Goal: Task Accomplishment & Management: Use online tool/utility

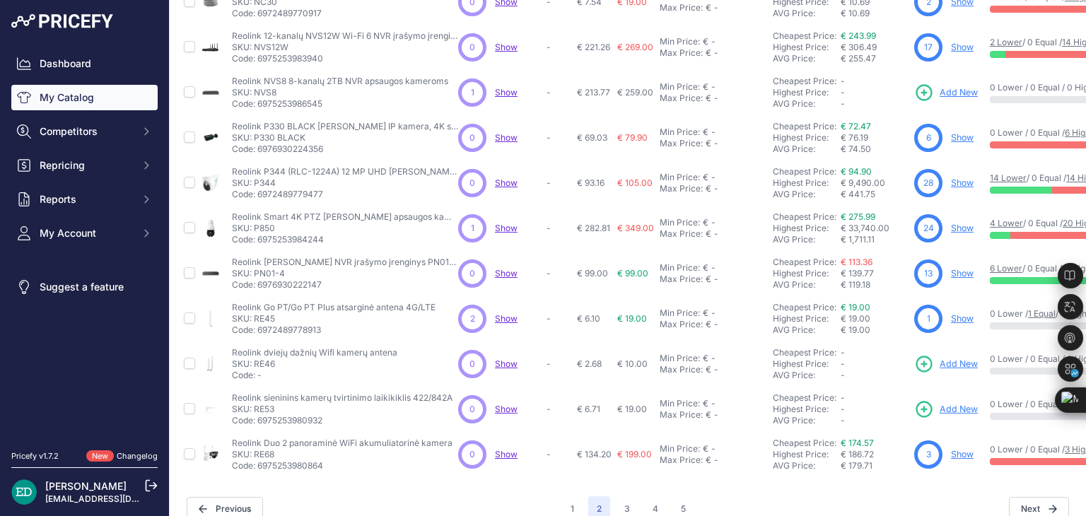
scroll to position [374, 0]
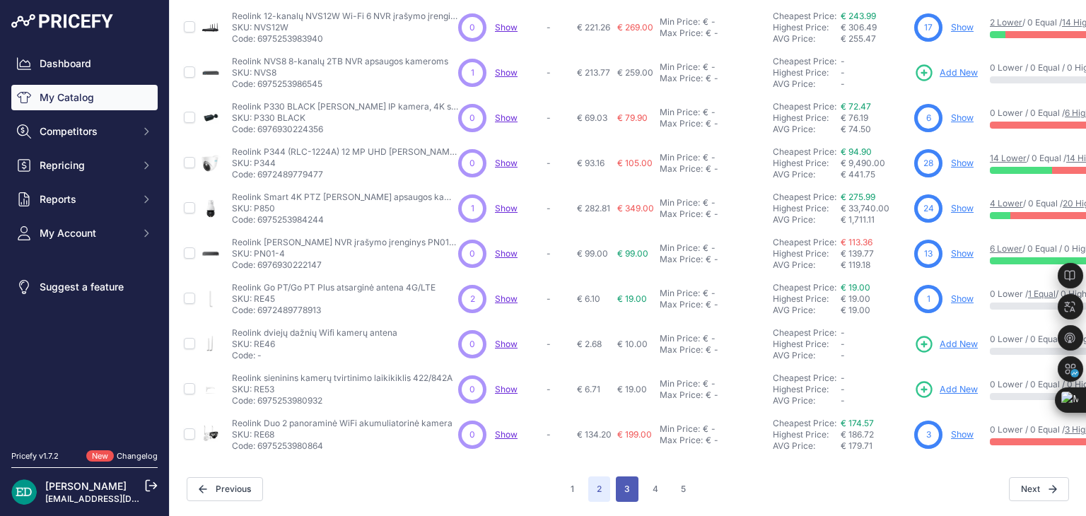
click at [622, 482] on button "3" at bounding box center [627, 489] width 23 height 25
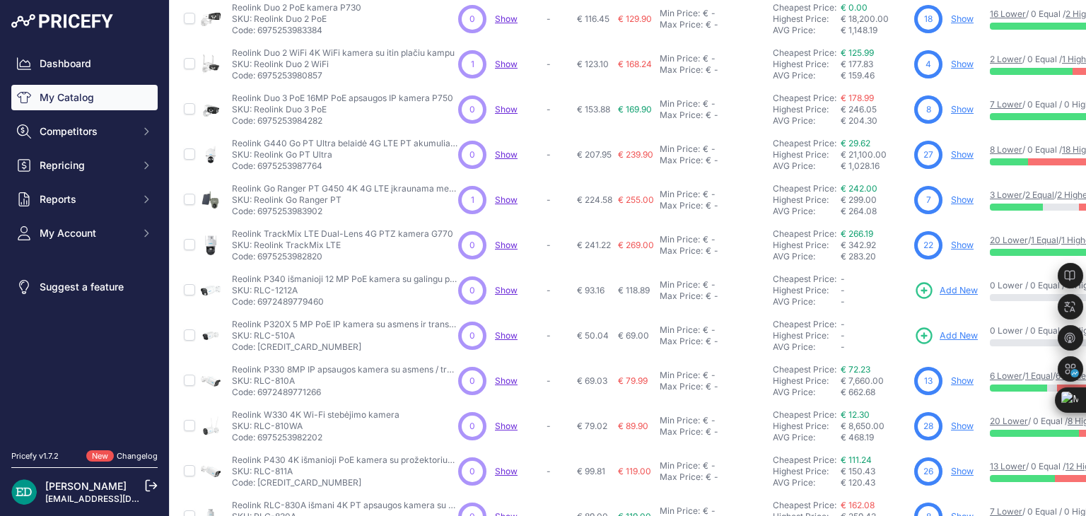
scroll to position [374, 0]
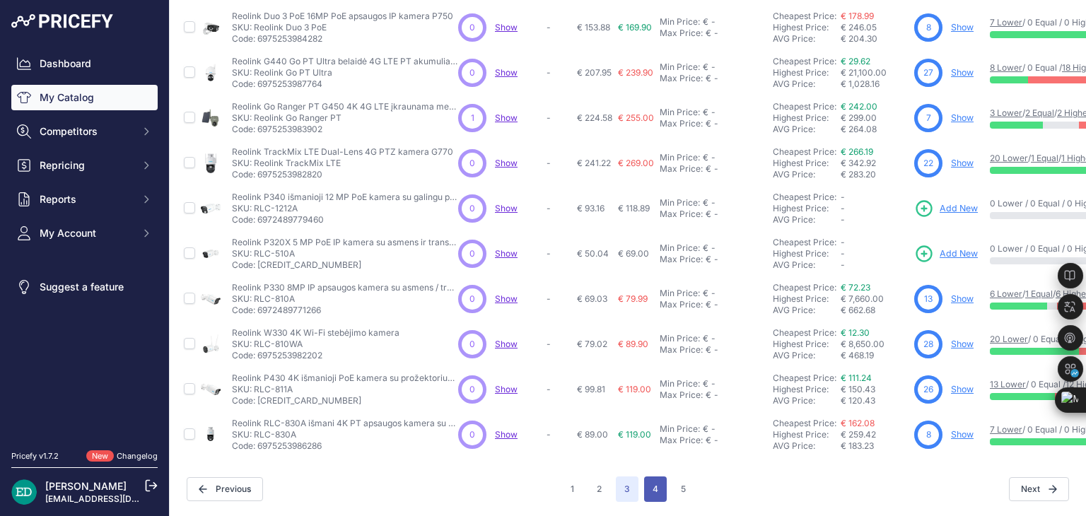
click at [653, 477] on button "4" at bounding box center [655, 489] width 23 height 25
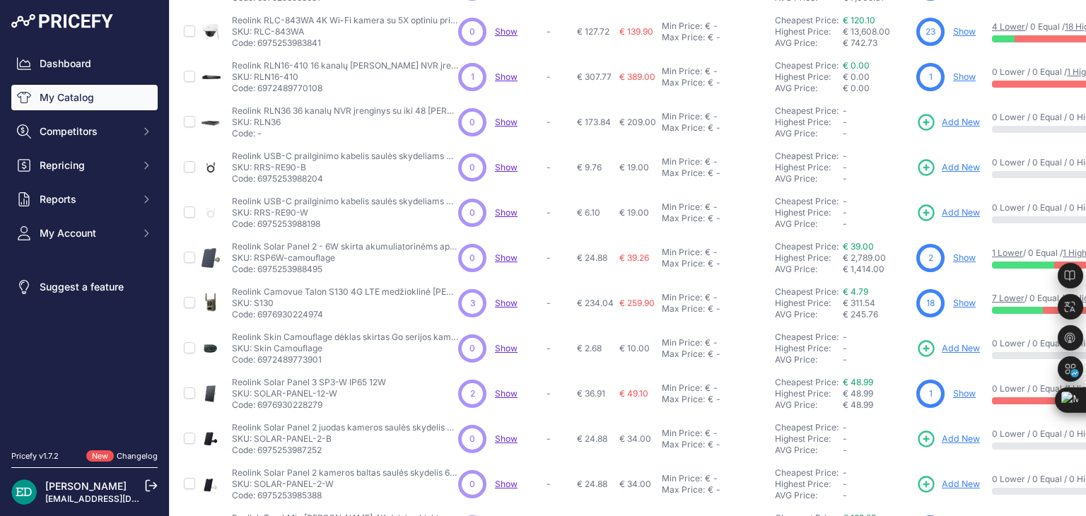
scroll to position [212, 0]
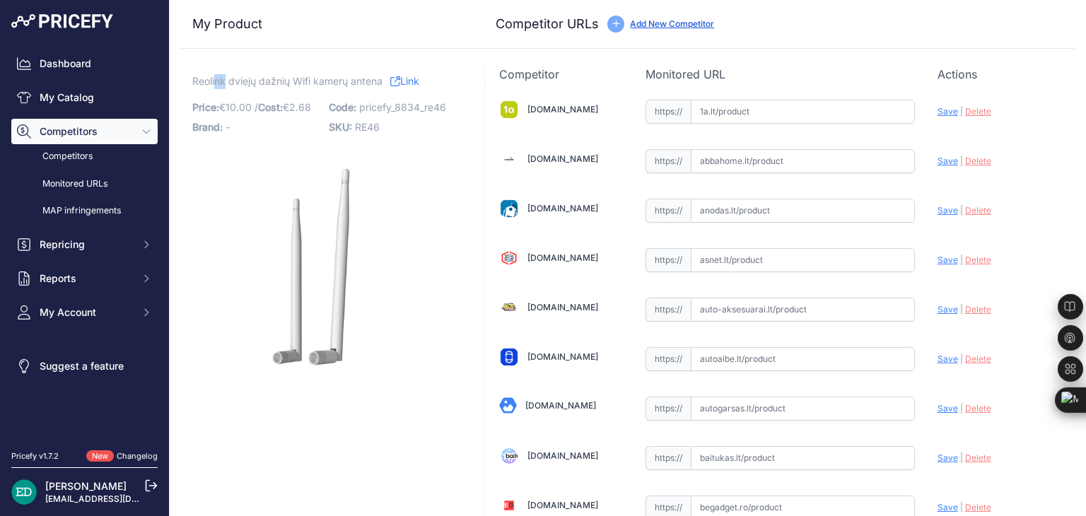
drag, startPoint x: 226, startPoint y: 86, endPoint x: 207, endPoint y: 86, distance: 19.8
click at [215, 86] on span "Reolink dviejų dažnių Wifi kamerų antena" at bounding box center [287, 81] width 190 height 18
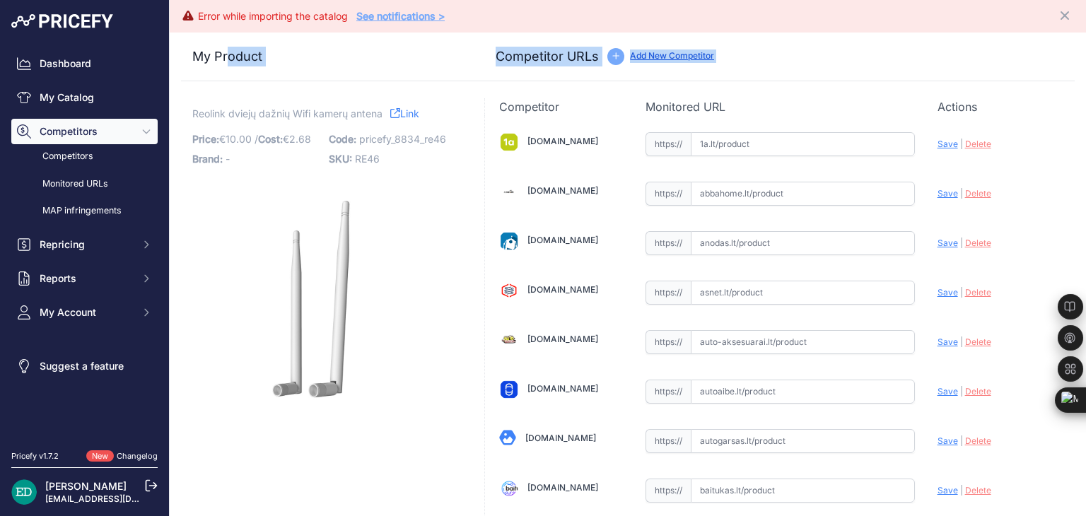
drag, startPoint x: 193, startPoint y: 81, endPoint x: 226, endPoint y: 84, distance: 32.7
drag, startPoint x: 195, startPoint y: 113, endPoint x: 227, endPoint y: 117, distance: 32.1
click at [227, 117] on span "Reolink dviejų dažnių Wifi kamerų antena" at bounding box center [287, 114] width 190 height 18
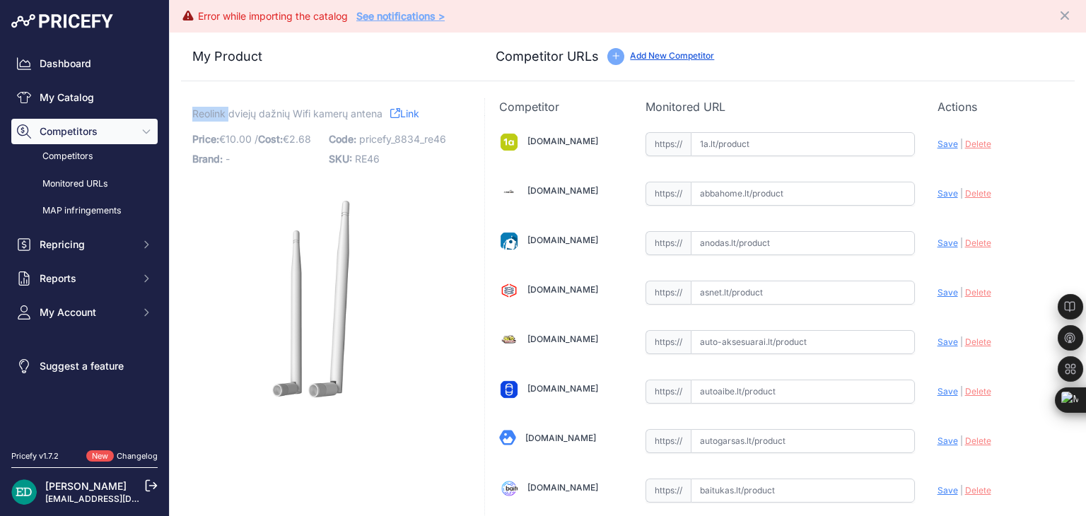
drag, startPoint x: 191, startPoint y: 114, endPoint x: 229, endPoint y: 119, distance: 38.5
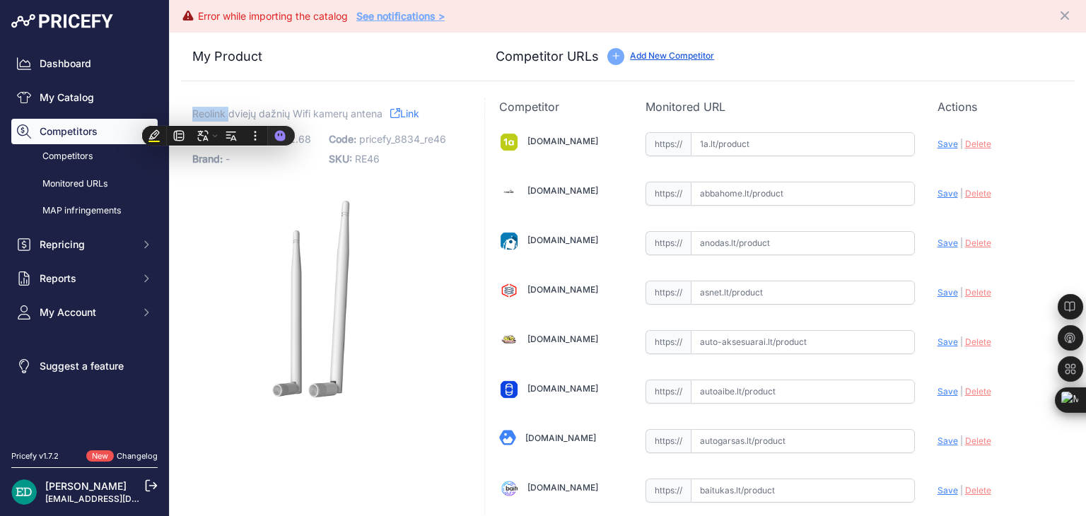
copy span "Reolink"
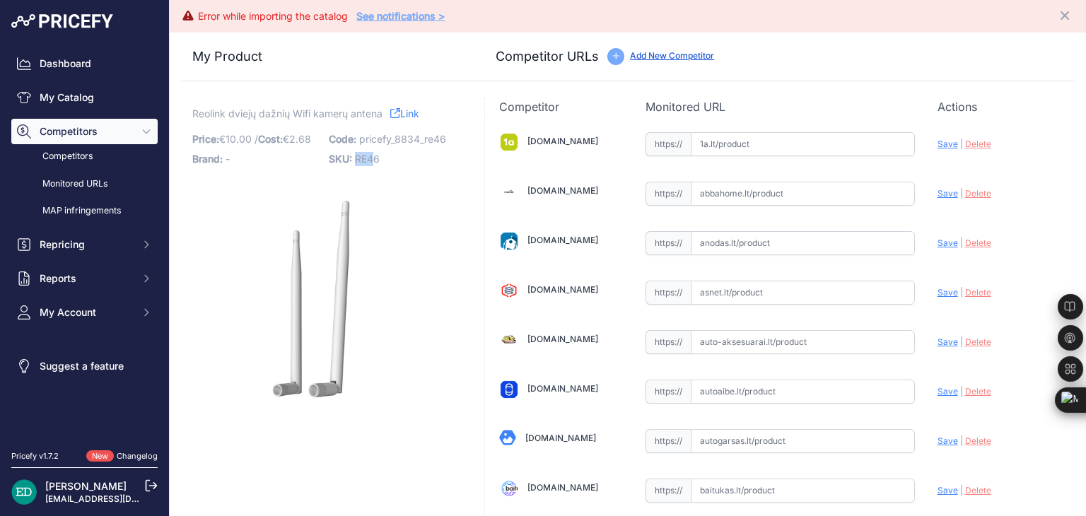
drag, startPoint x: 371, startPoint y: 157, endPoint x: 354, endPoint y: 156, distance: 16.3
click at [355, 156] on span "RE46" at bounding box center [367, 159] width 25 height 12
click at [379, 155] on p "SKU: RE46" at bounding box center [393, 159] width 128 height 20
drag, startPoint x: 379, startPoint y: 155, endPoint x: 362, endPoint y: 155, distance: 17.0
click at [362, 155] on p "SKU: RE46" at bounding box center [393, 159] width 128 height 20
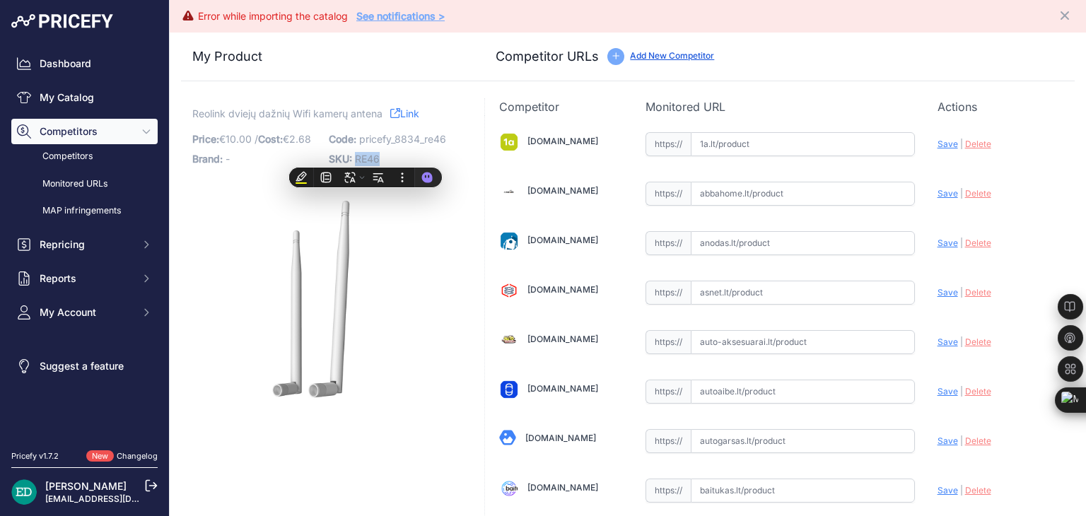
copy div "RE46"
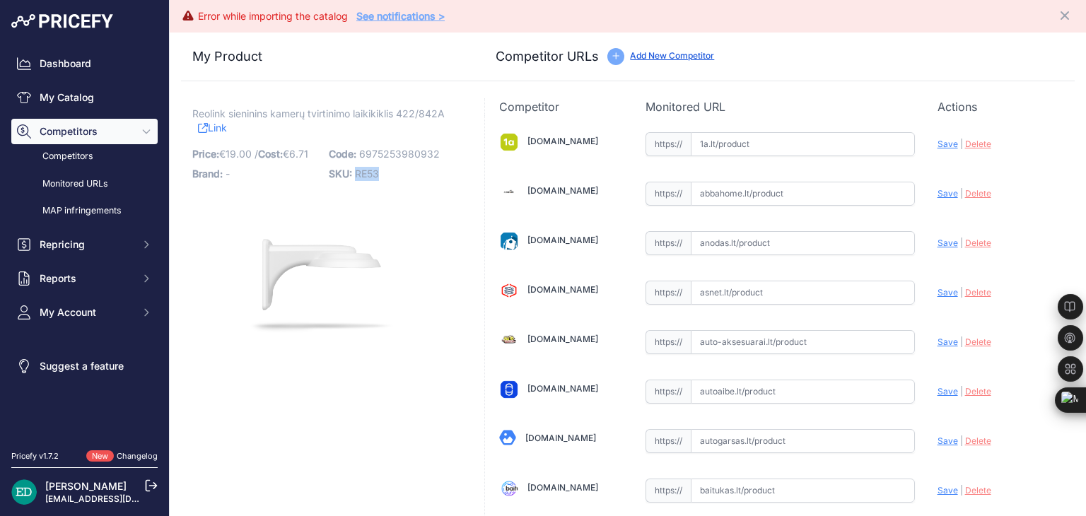
drag, startPoint x: 387, startPoint y: 145, endPoint x: 355, endPoint y: 145, distance: 31.8
click at [355, 145] on div "Code: 6975253980932 SKU: RE53" at bounding box center [393, 164] width 128 height 40
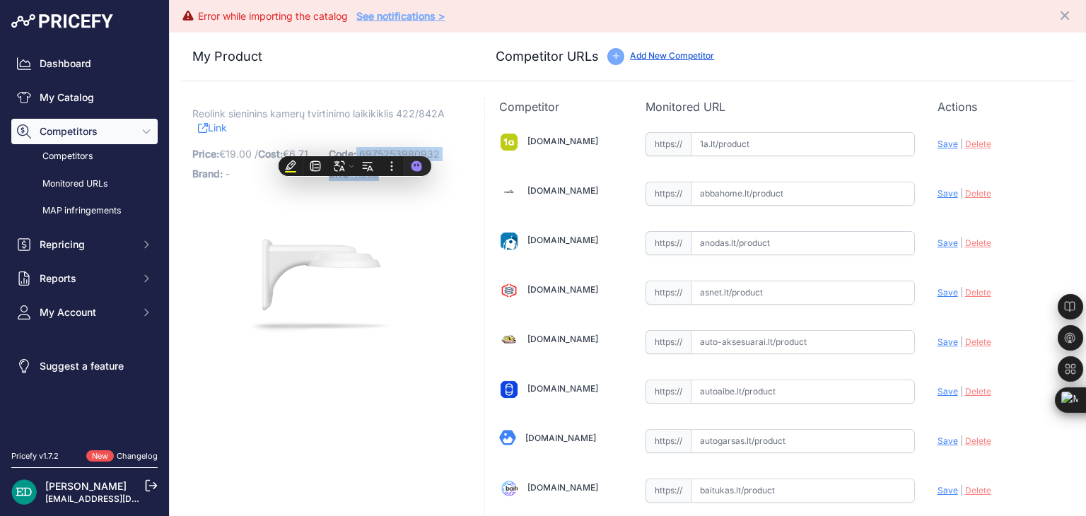
drag, startPoint x: 355, startPoint y: 145, endPoint x: 342, endPoint y: 192, distance: 49.3
click at [342, 184] on div "Code: 6975253980932 SKU: RE53" at bounding box center [393, 164] width 128 height 40
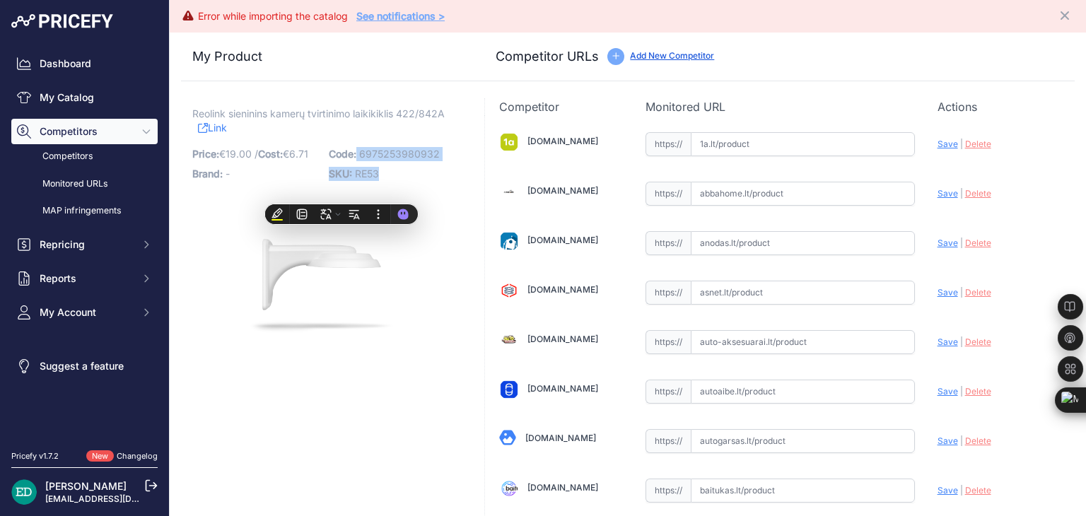
click at [369, 176] on span "RE53" at bounding box center [367, 174] width 24 height 12
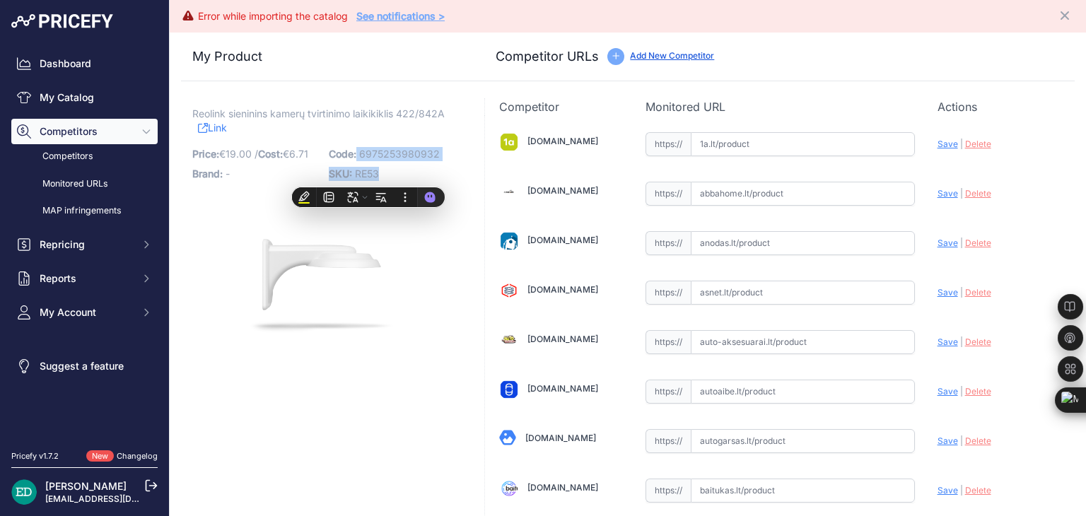
click at [369, 176] on span "RE53" at bounding box center [367, 174] width 24 height 12
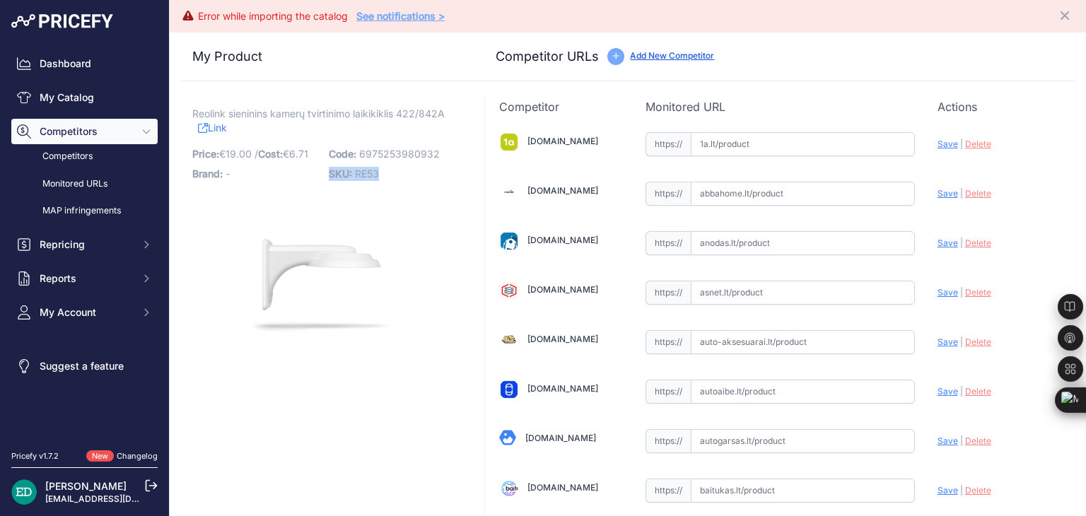
click at [369, 176] on span "RE53" at bounding box center [367, 174] width 24 height 12
click at [373, 170] on span "RE53" at bounding box center [367, 174] width 24 height 12
click at [371, 173] on span "RE53" at bounding box center [367, 174] width 24 height 12
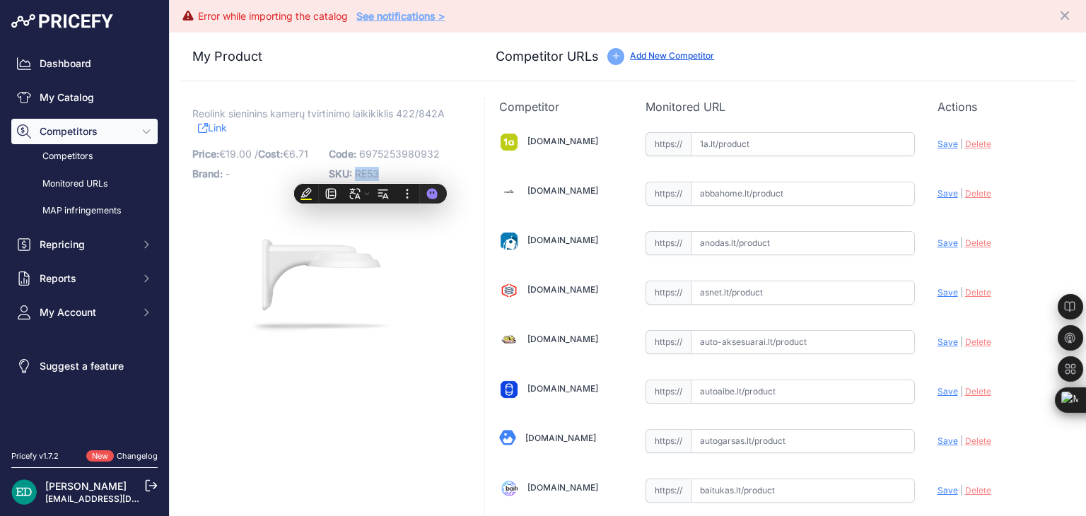
copy span "RE53"
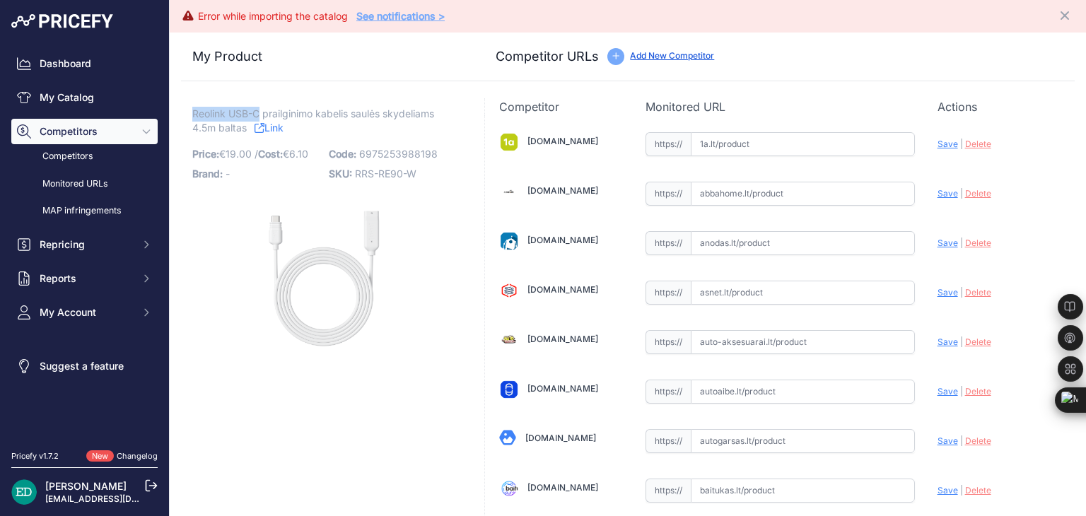
drag, startPoint x: 190, startPoint y: 80, endPoint x: 262, endPoint y: 112, distance: 78.9
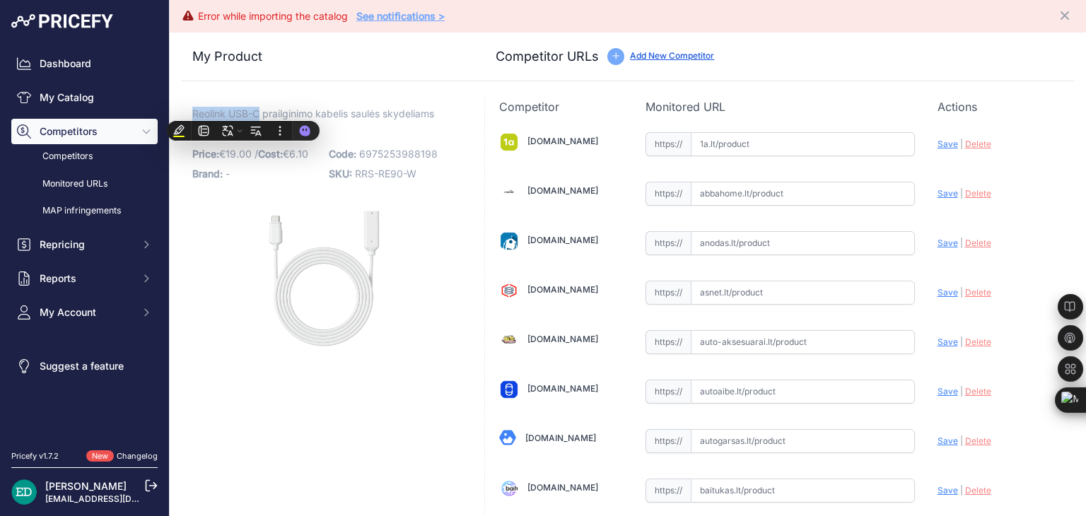
copy span "Reolink USB-C"
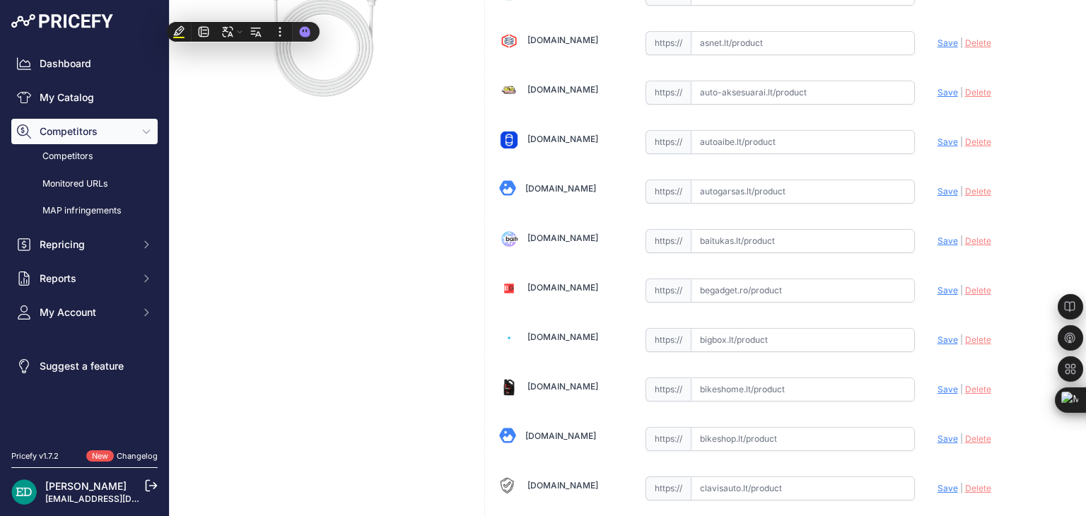
scroll to position [354, 0]
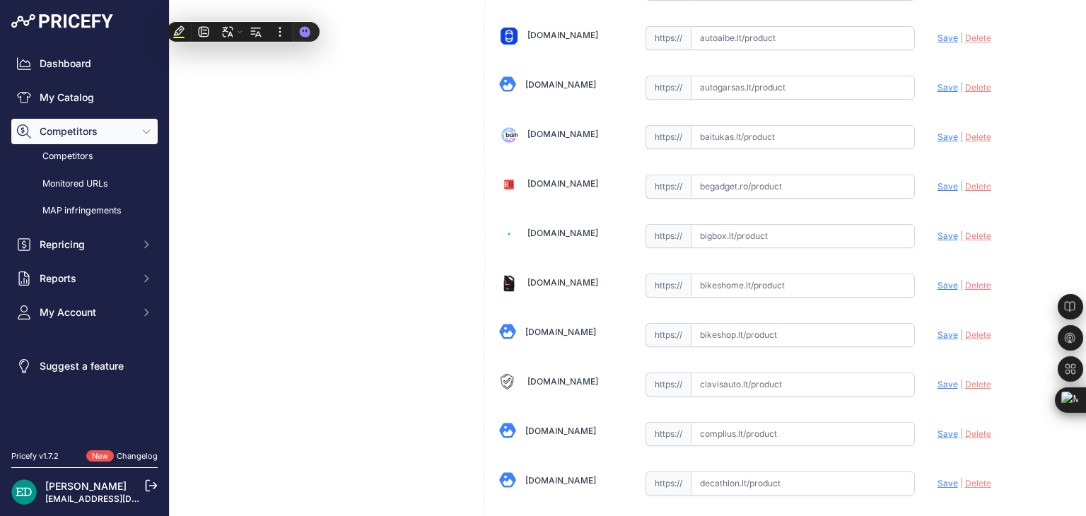
click at [705, 234] on input "text" at bounding box center [803, 236] width 224 height 24
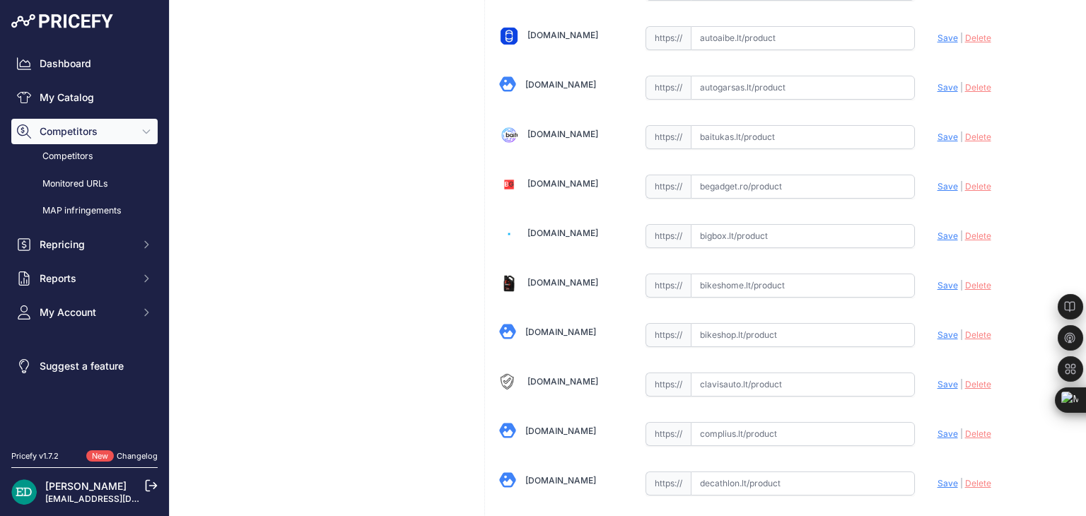
paste input "https://bigbox.lt/product/4087540-reolink-usb-c-ilgintuvas-solar-2-saules-kolek…"
click at [938, 233] on span "Save" at bounding box center [948, 236] width 21 height 11
type input "https://bigbox.lt/product/4087540-reolink-usb-c-ilgintuvas-solar-2-saules-kolek…"
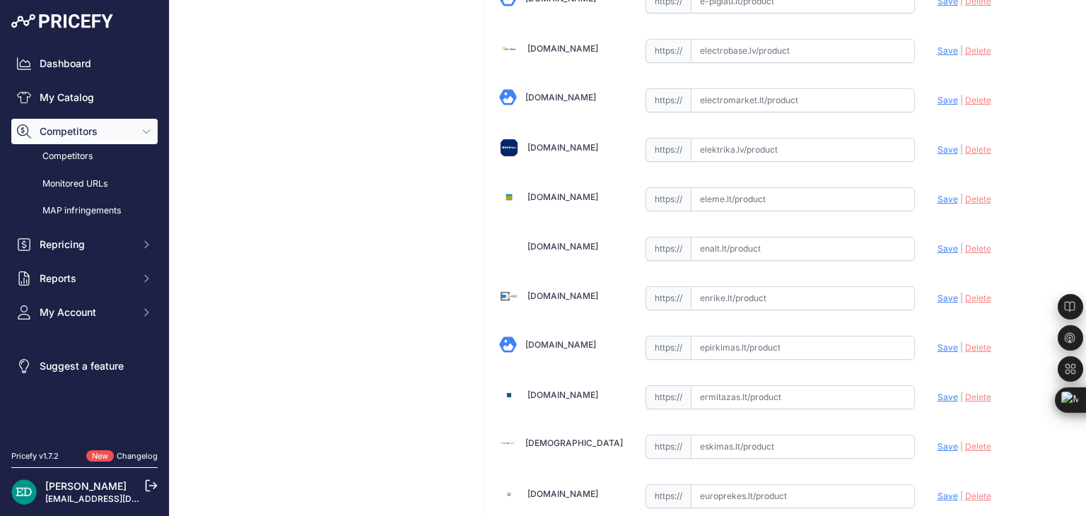
scroll to position [1029, 0]
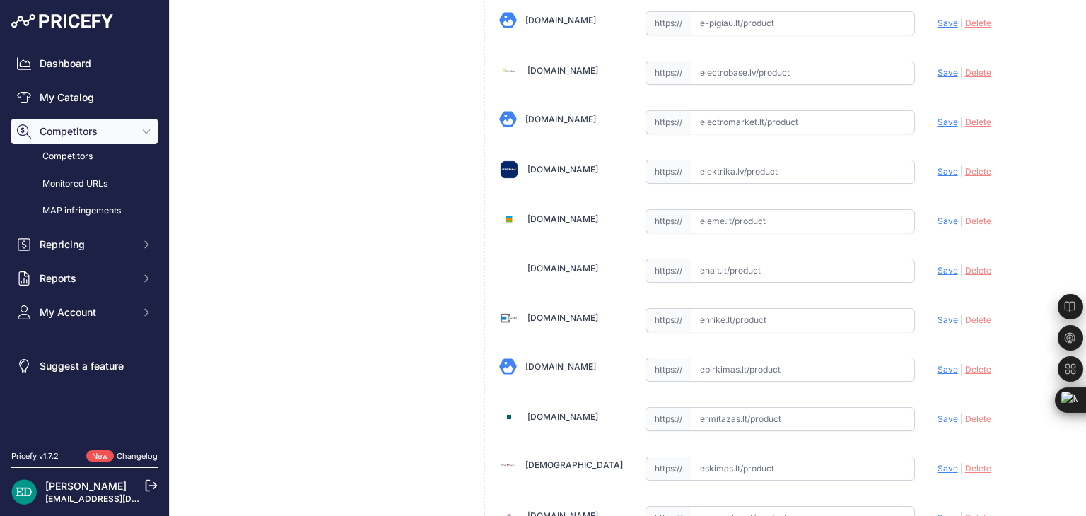
paste input "https://electrobase.lv/lt/katalogas/solar-panels/reolink-usb-c-kabelis-45m-saul…"
click at [939, 69] on span "Save" at bounding box center [948, 72] width 21 height 11
type input "https://electrobase.lv/lt/katalogas/solar-panels/reolink-usb-c-kabelis-45m-saul…"
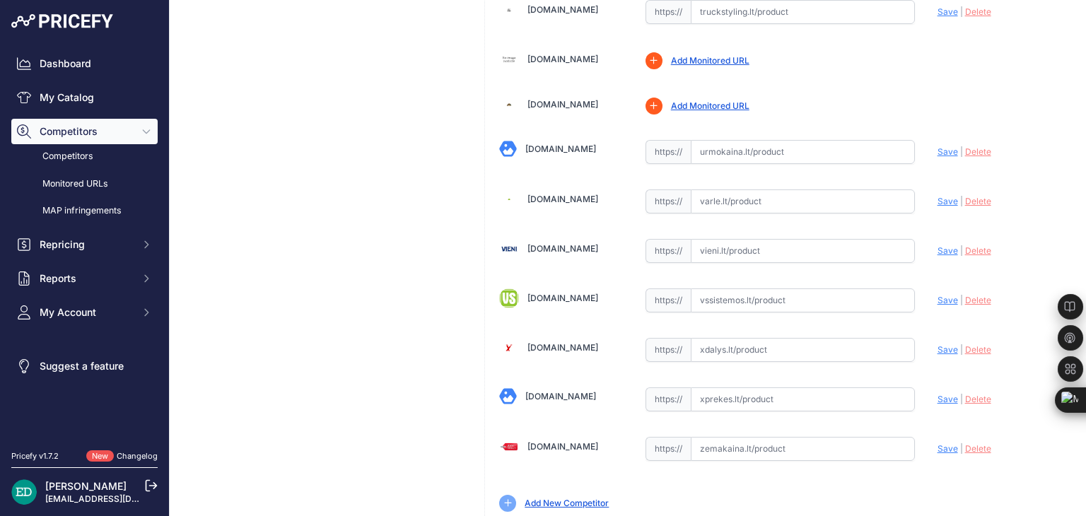
scroll to position [4871, 0]
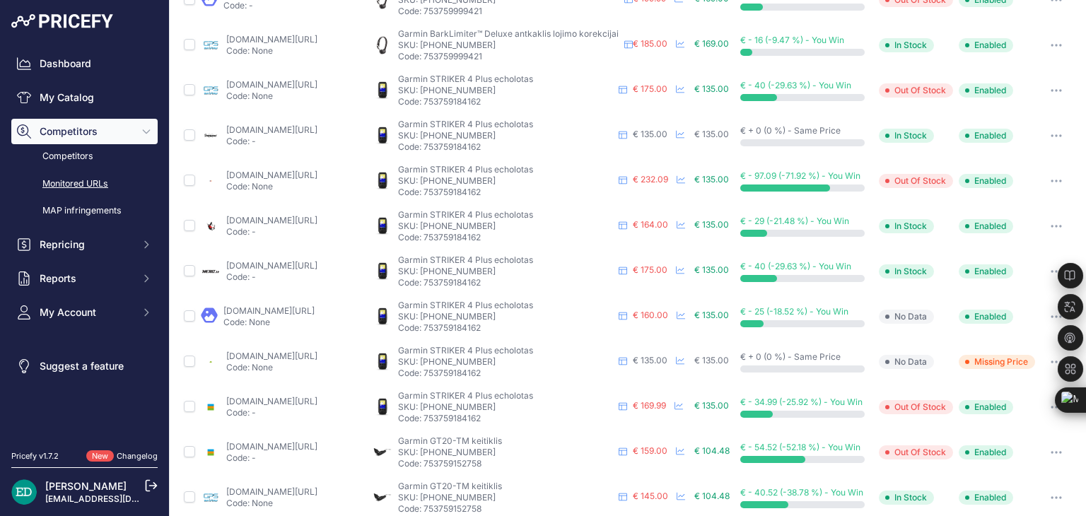
scroll to position [173, 0]
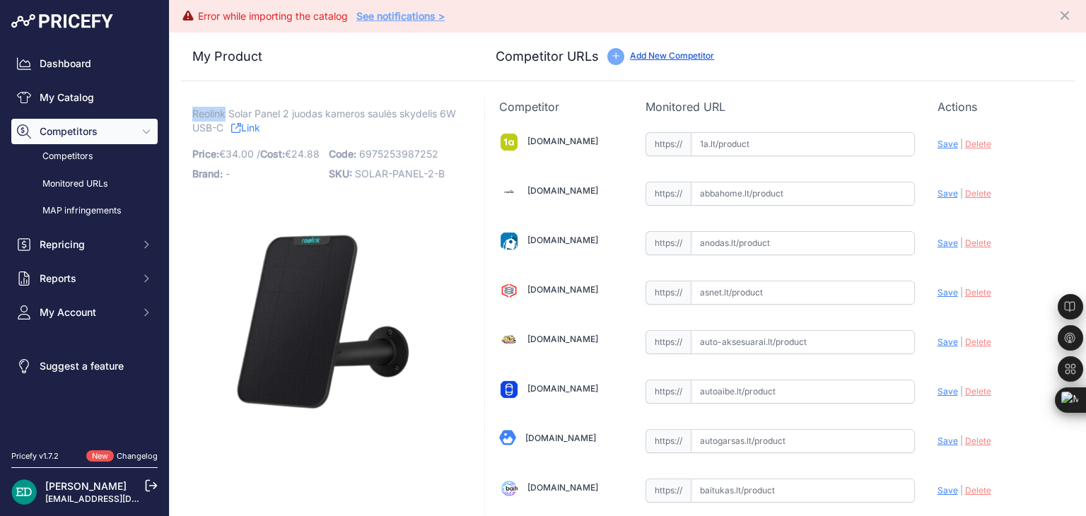
drag, startPoint x: 189, startPoint y: 111, endPoint x: 227, endPoint y: 114, distance: 38.3
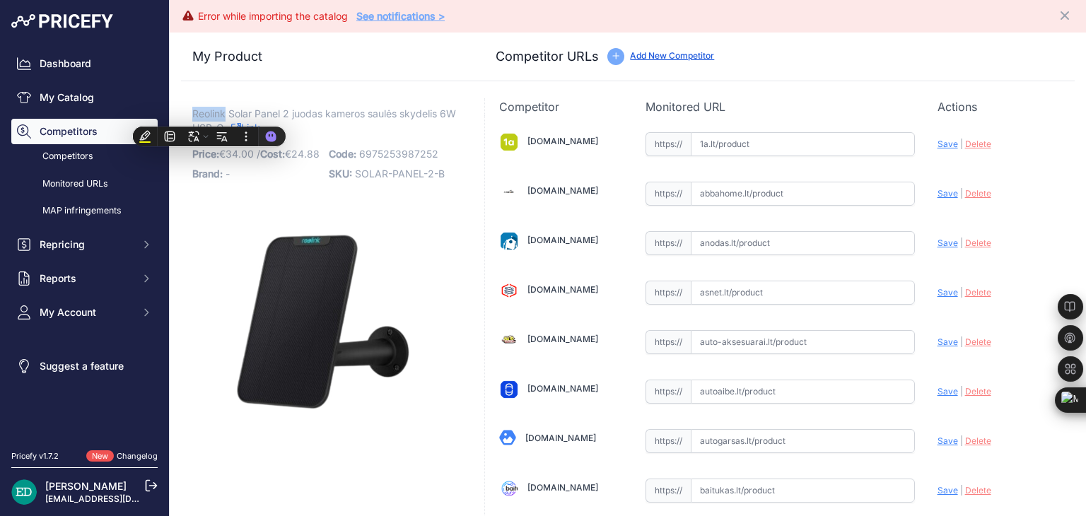
copy span "Reolink"
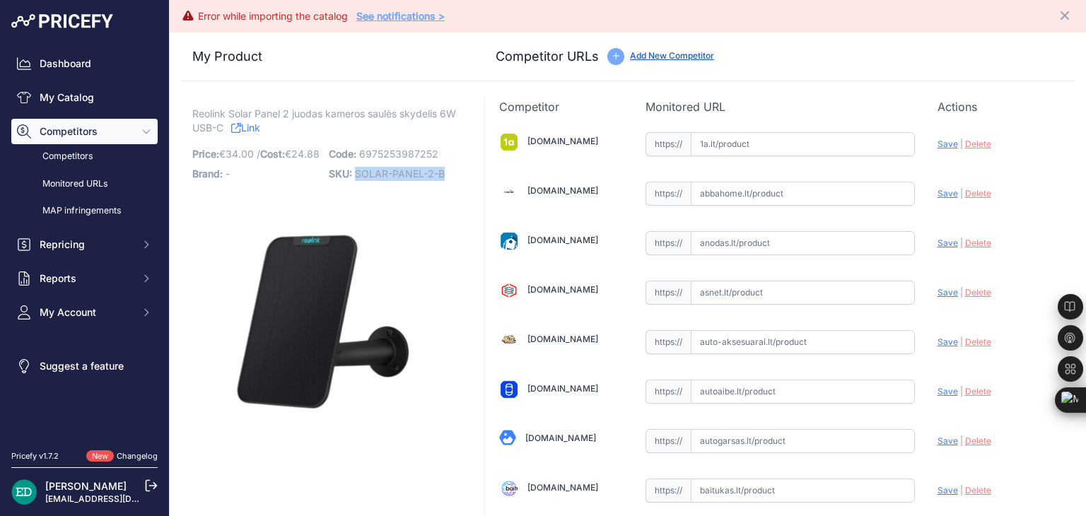
drag, startPoint x: 451, startPoint y: 178, endPoint x: 352, endPoint y: 179, distance: 98.3
click at [352, 179] on p "SKU: SOLAR-PANEL-2-B" at bounding box center [393, 174] width 128 height 20
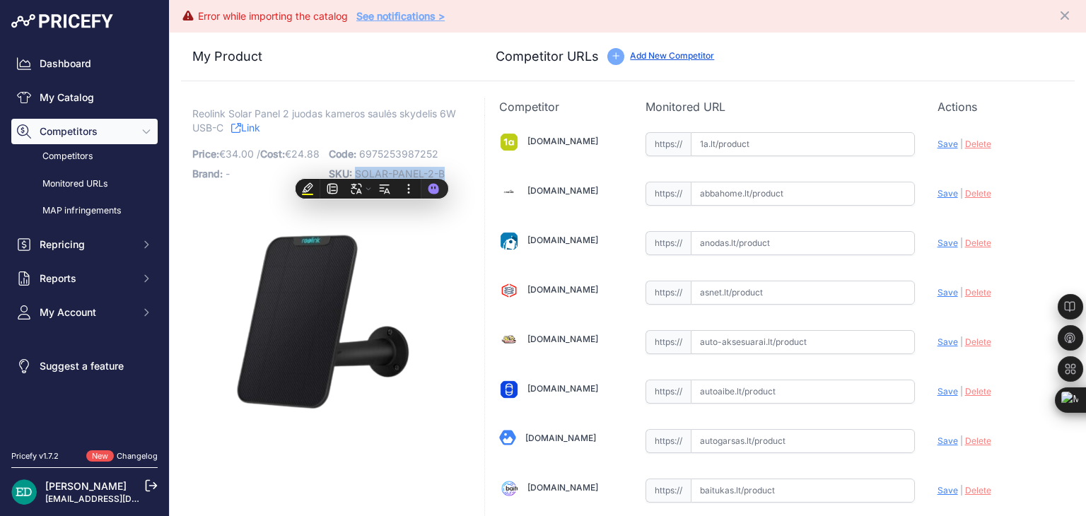
copy span "SOLAR-PANEL-2-B"
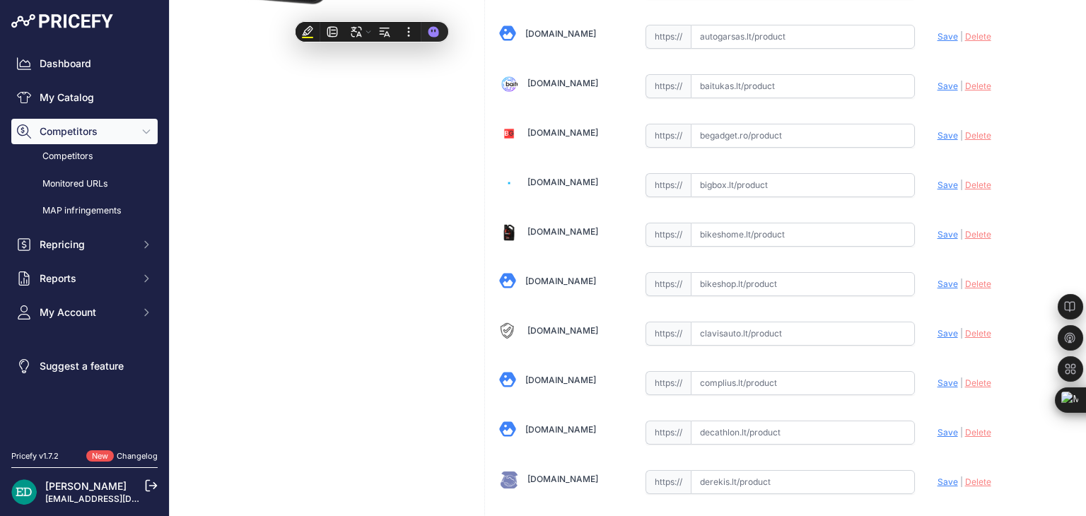
scroll to position [495, 0]
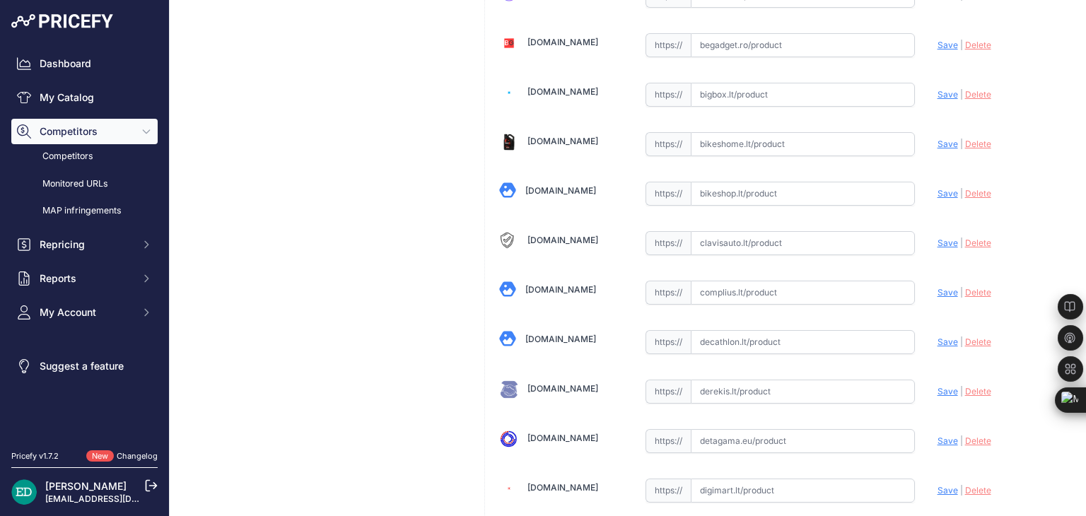
click at [742, 284] on input "text" at bounding box center [803, 293] width 224 height 24
paste input "https://complius.lt/sp2-b-reolink-solar-charger-for-video-cameras-solar-panel-2…"
click at [938, 288] on span "Save" at bounding box center [948, 292] width 21 height 11
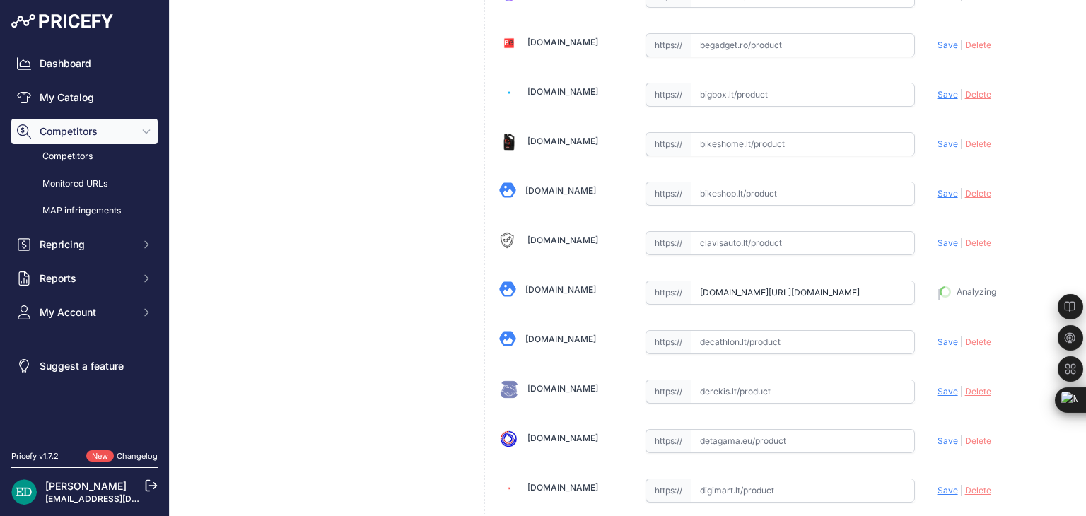
type input "https://complius.lt/sp2-b-reolink-solar-charger-for-video-cameras-solar-panel-2…"
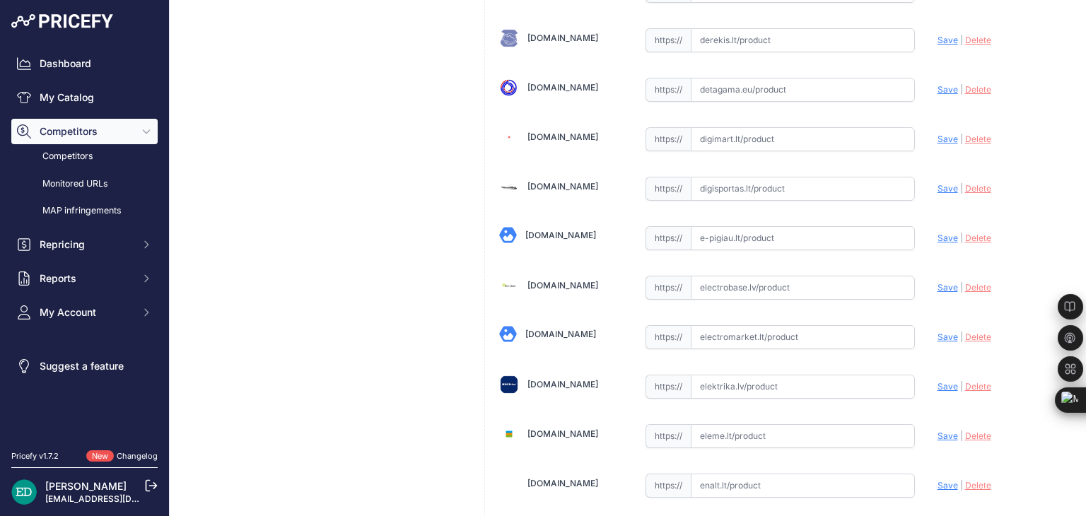
scroll to position [888, 0]
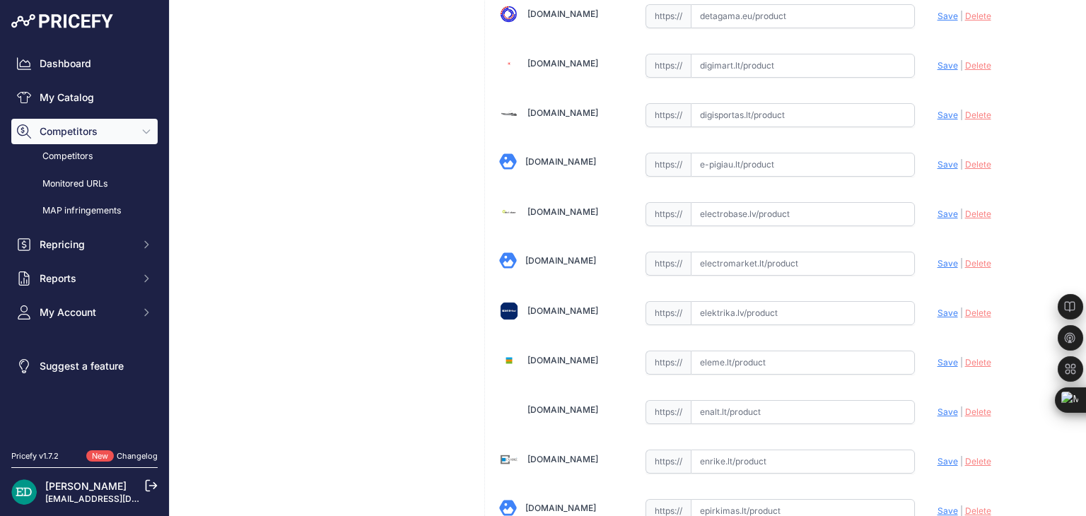
paste input "https://electrobase.lv/lt/katalogas/saules-energijos-keitikliai-ir-saules-kolek…"
click at [939, 209] on span "Save" at bounding box center [948, 214] width 21 height 11
type input "https://electrobase.lv/lt/katalogas/saules-energijos-keitikliai-ir-saules-kolek…"
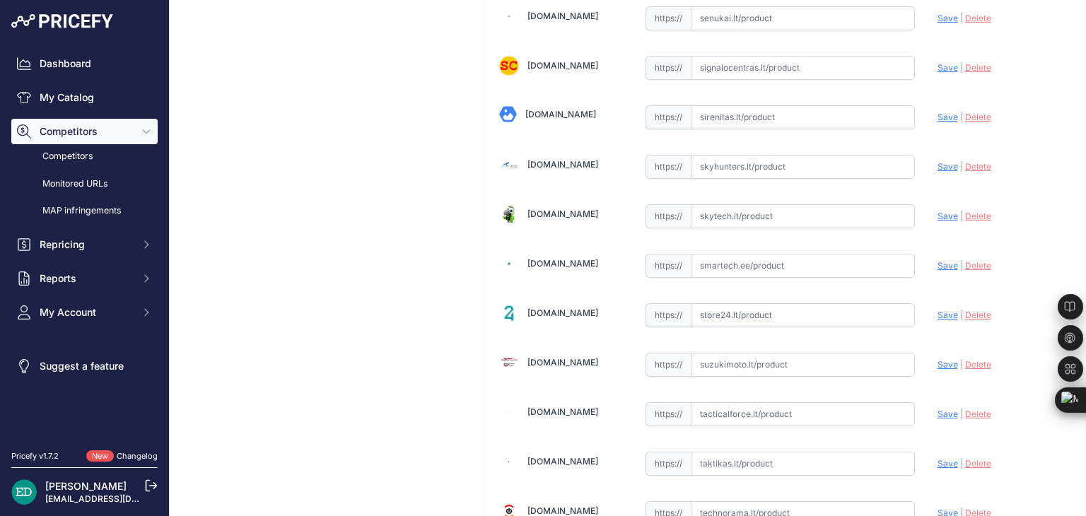
scroll to position [4093, 0]
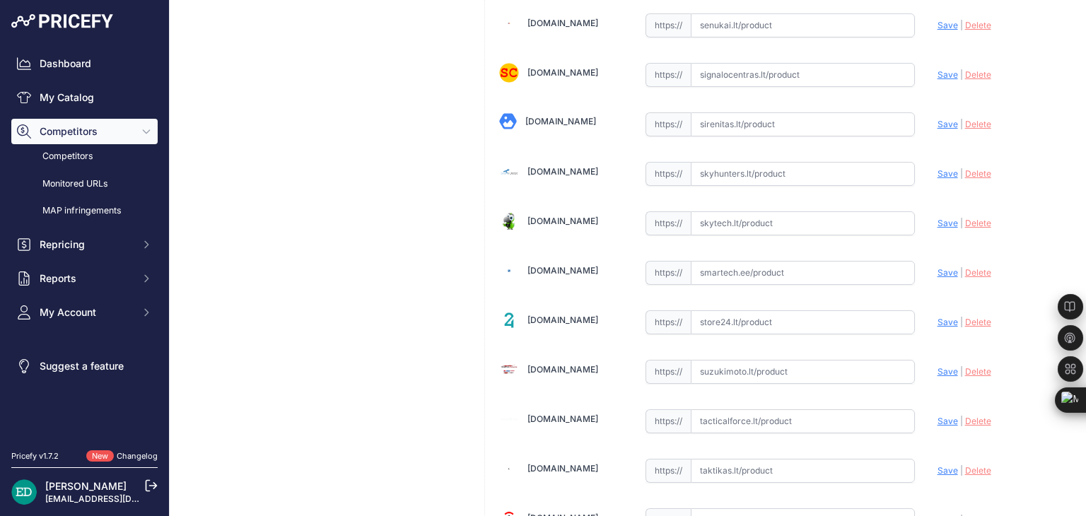
click at [738, 211] on input "text" at bounding box center [803, 223] width 224 height 24
paste input "https://www.skytech.lt/sp2b-reolink-solar-panel-solar-charger-for-video-cameras…"
click at [938, 218] on span "Save" at bounding box center [948, 223] width 21 height 11
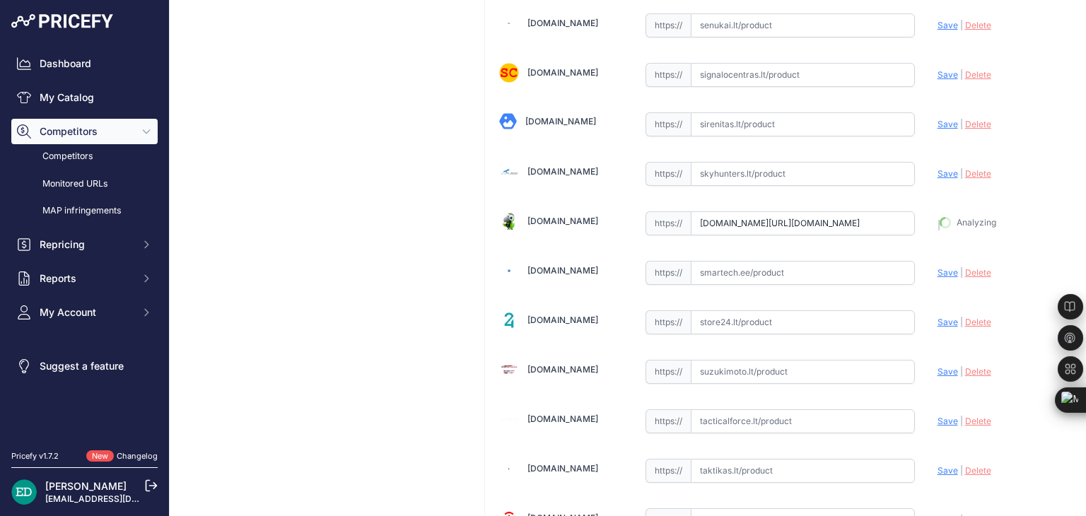
type input "https://www.skytech.lt/sp2b-reolink-solar-panel-solar-charger-for-video-cameras…"
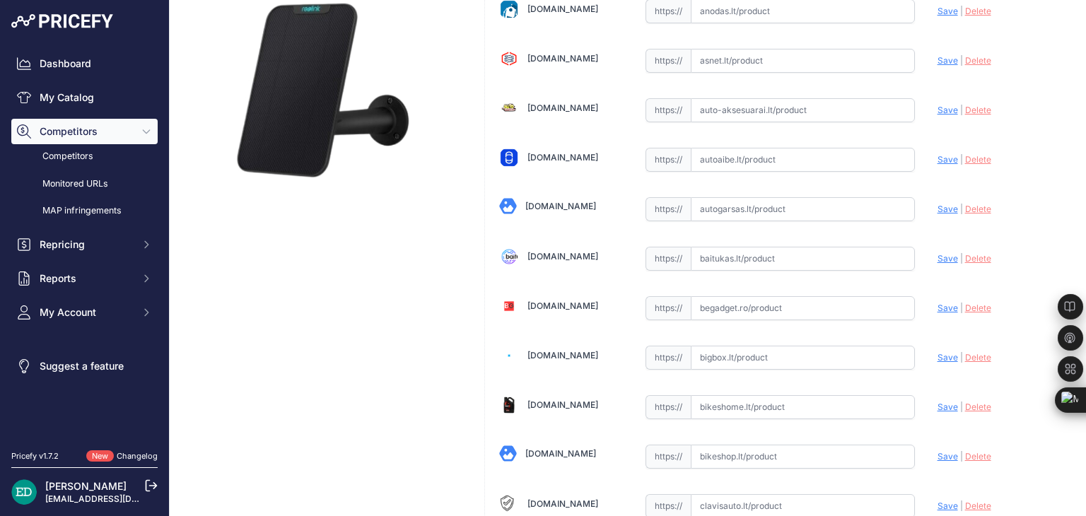
scroll to position [224, 0]
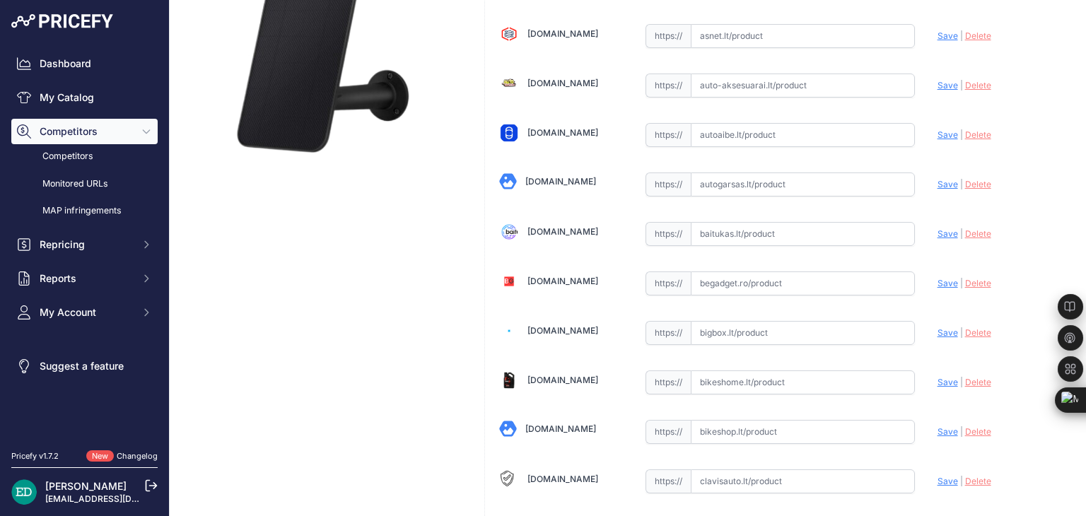
click at [761, 228] on input "text" at bounding box center [803, 234] width 224 height 24
paste input "https://baitukas.lt/index.php?route=product/product&product_id=105318&utm_sourc…"
click at [938, 231] on span "Save" at bounding box center [948, 233] width 21 height 11
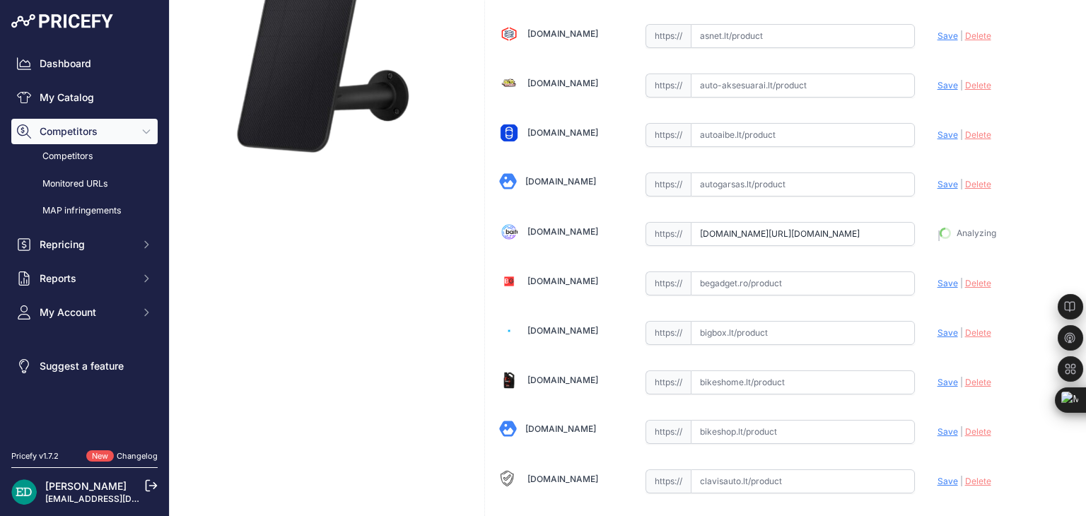
type input "https://baitukas.lt/index.php?route=product%2Fproduct&product_id=105318&prirule…"
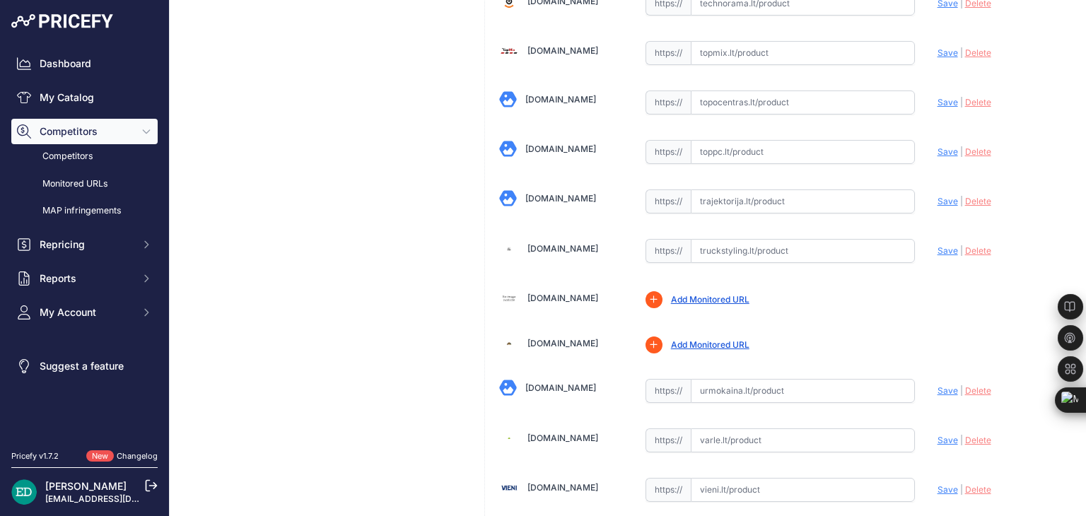
scroll to position [4871, 0]
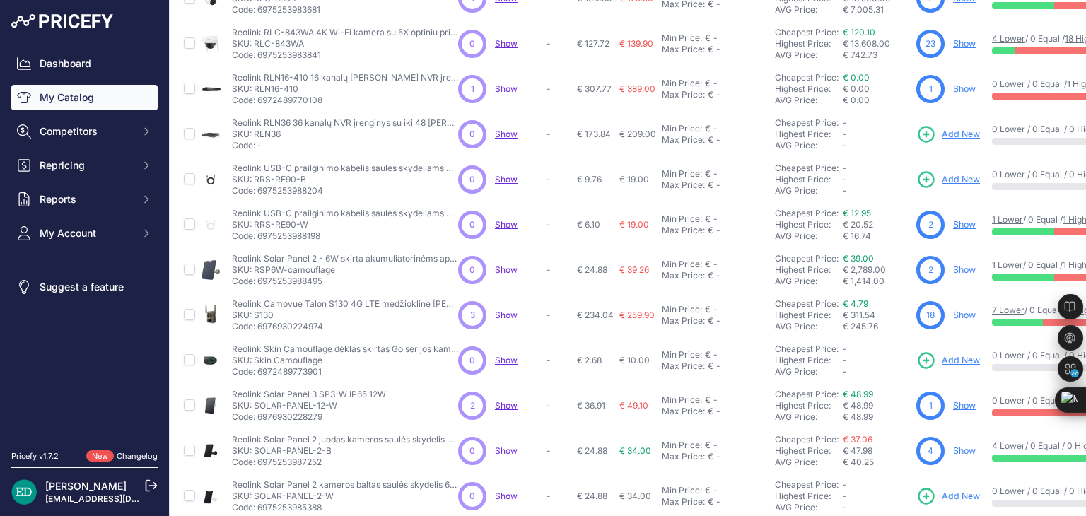
scroll to position [244, 0]
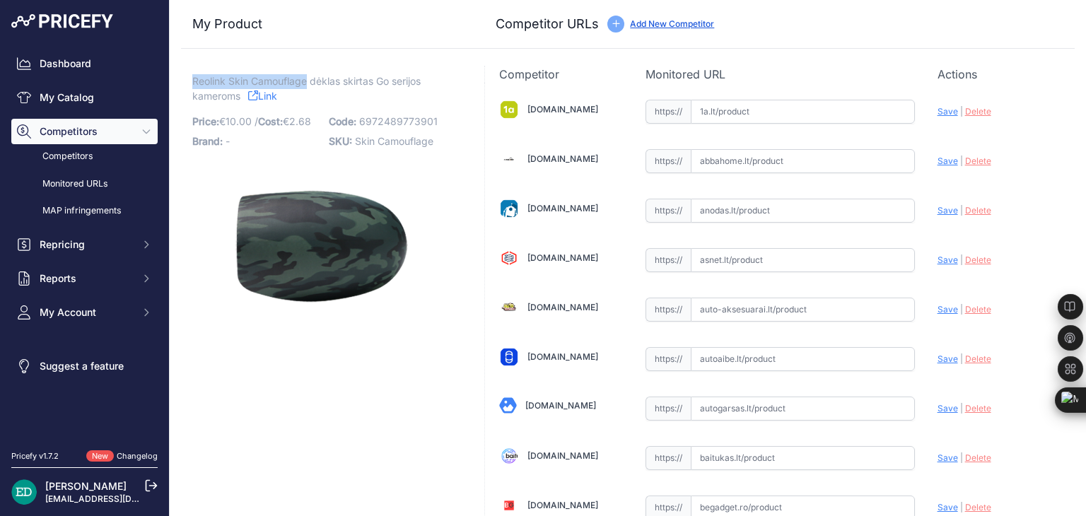
drag, startPoint x: 191, startPoint y: 81, endPoint x: 306, endPoint y: 86, distance: 115.4
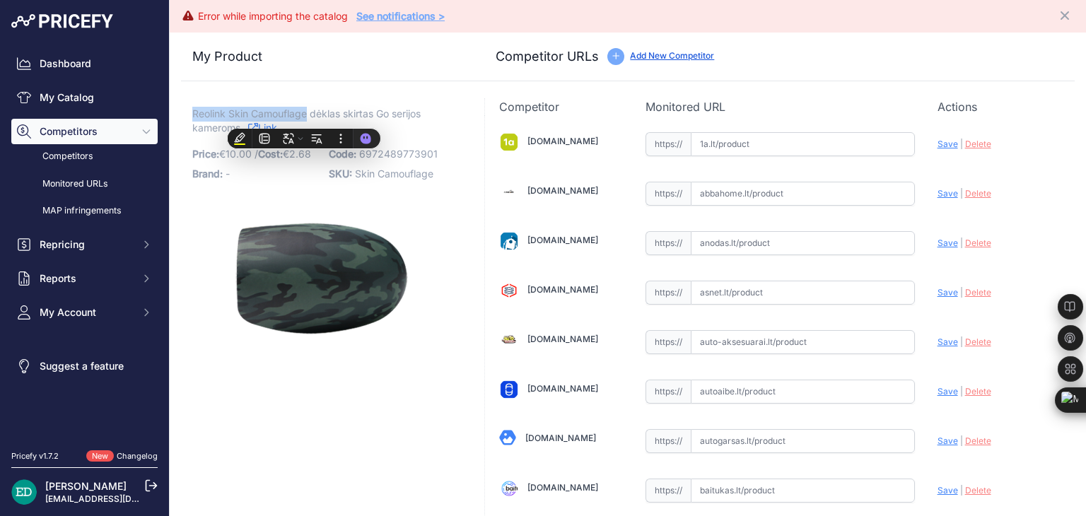
copy span "Reolink Skin Camouflage"
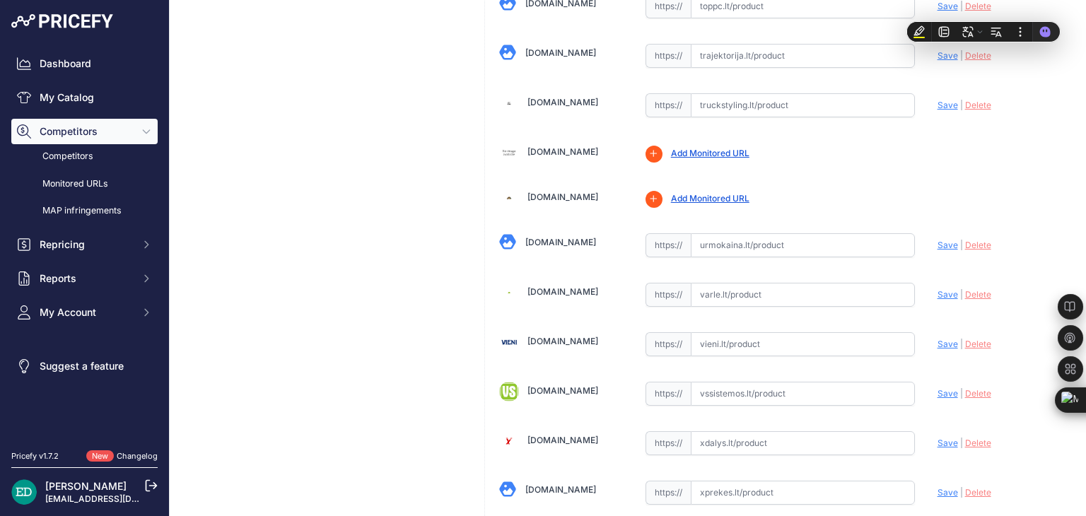
scroll to position [4855, 0]
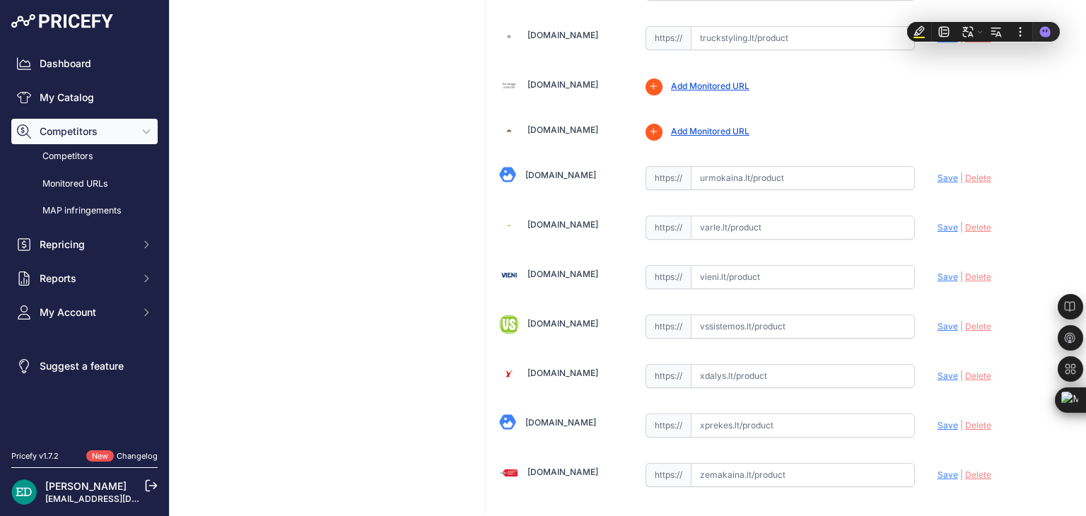
click at [714, 216] on input "text" at bounding box center [803, 228] width 224 height 24
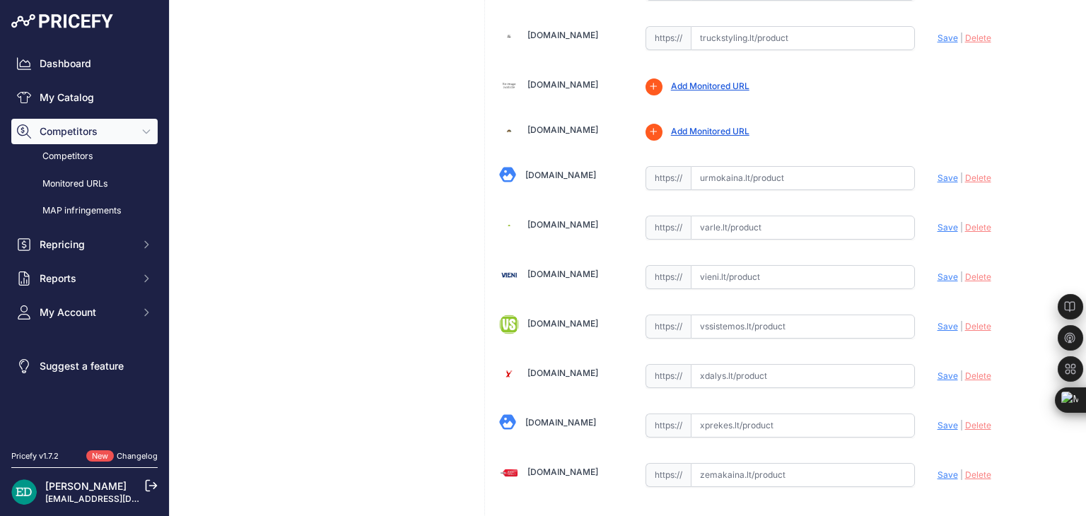
paste input "https://www.varle.lt/usb-kabeliai/reolink-skin-camouflage-deklas-skirtas-go-ser…"
click at [938, 222] on span "Save" at bounding box center [948, 227] width 21 height 11
type input "https://www.varle.lt/usb-kabeliai/reolink-skin-camouflage-deklas-skirtas-go-ser…"
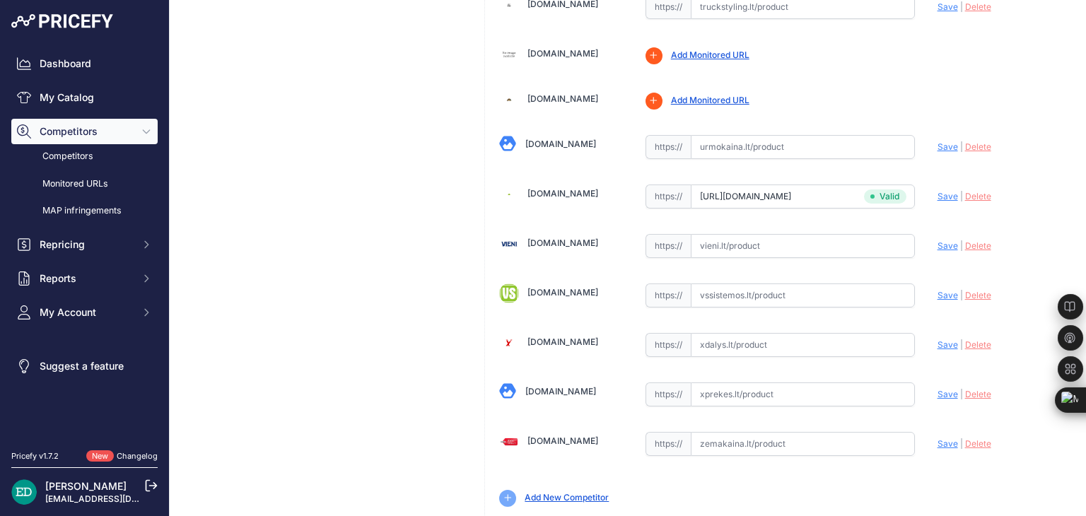
scroll to position [4903, 0]
